Goal: Information Seeking & Learning: Learn about a topic

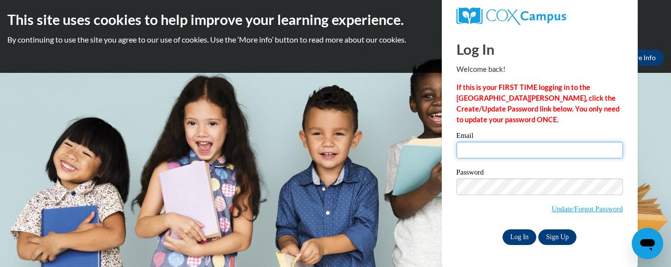
type input "[EMAIL_ADDRESS][DOMAIN_NAME]"
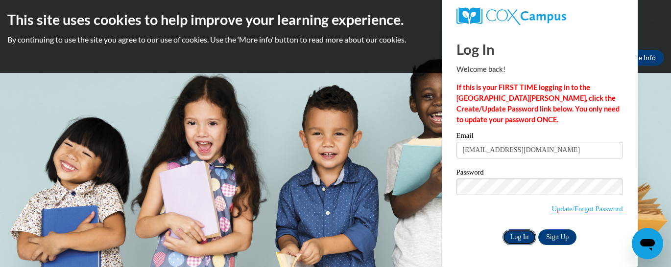
click at [520, 239] on input "Log In" at bounding box center [520, 238] width 34 height 16
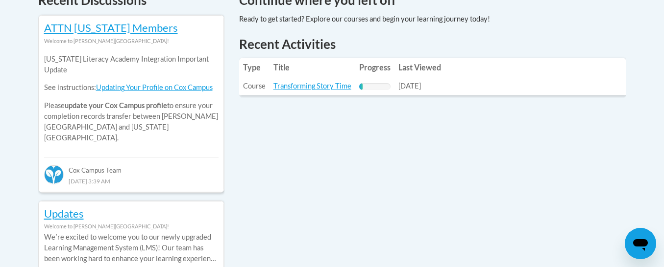
scroll to position [392, 0]
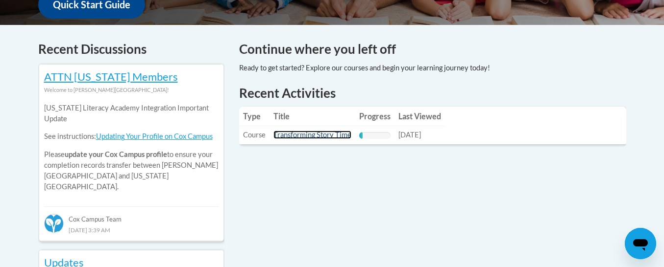
click at [294, 135] on link "Transforming Story Time" at bounding box center [312, 135] width 78 height 8
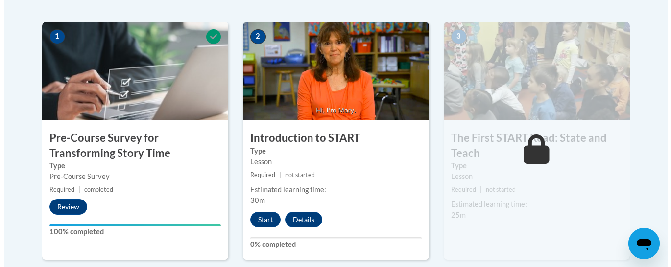
scroll to position [294, 0]
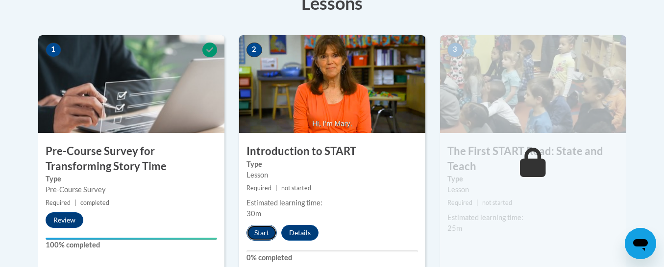
click at [264, 231] on button "Start" at bounding box center [261, 233] width 30 height 16
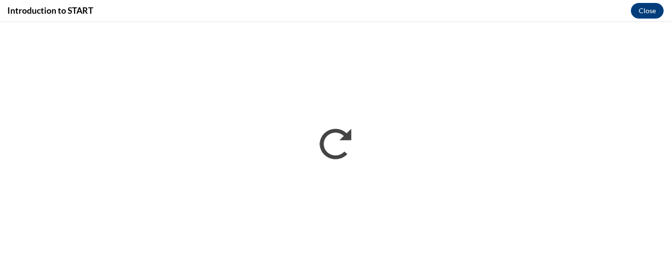
scroll to position [0, 0]
